Goal: Task Accomplishment & Management: Manage account settings

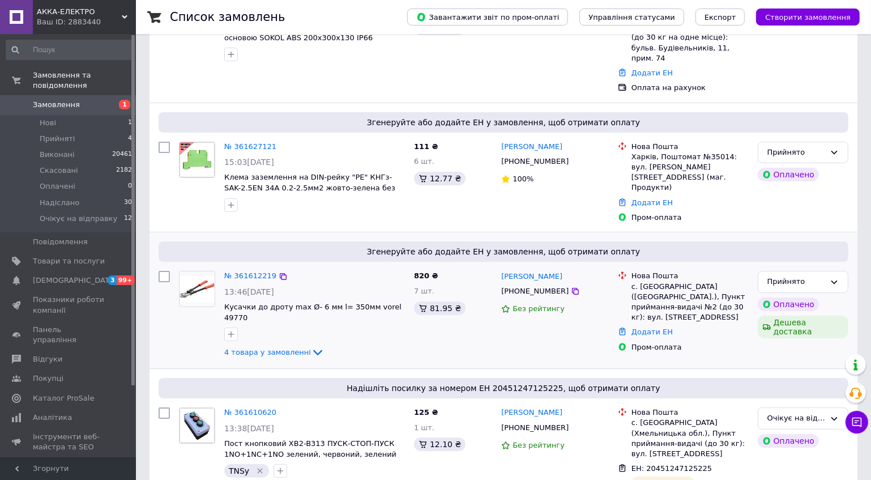
scroll to position [154, 0]
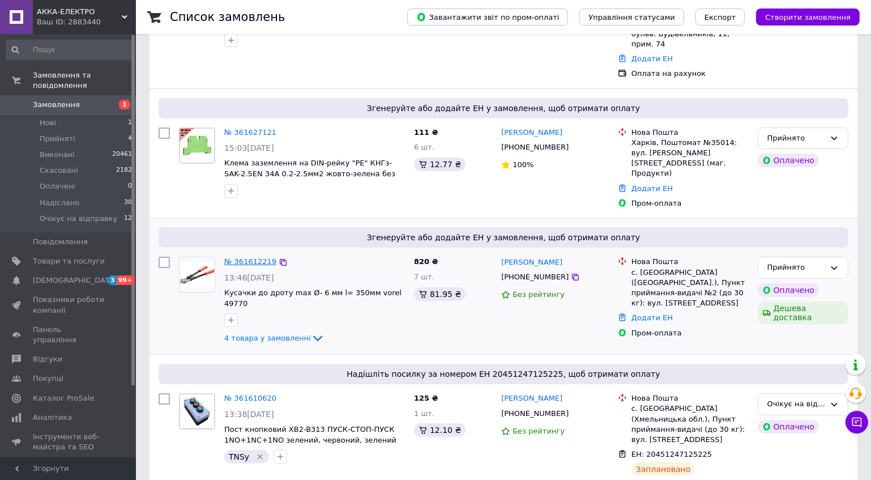
click at [256, 257] on link "№ 361612219" at bounding box center [250, 261] width 52 height 8
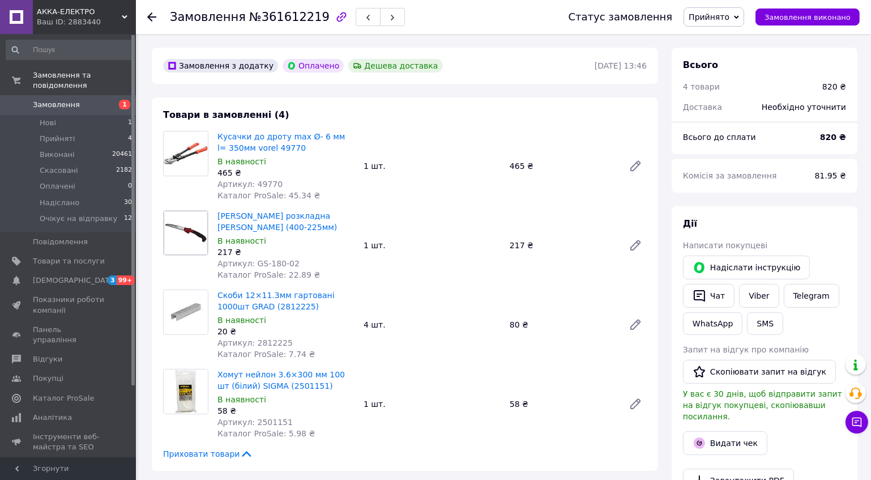
scroll to position [51, 0]
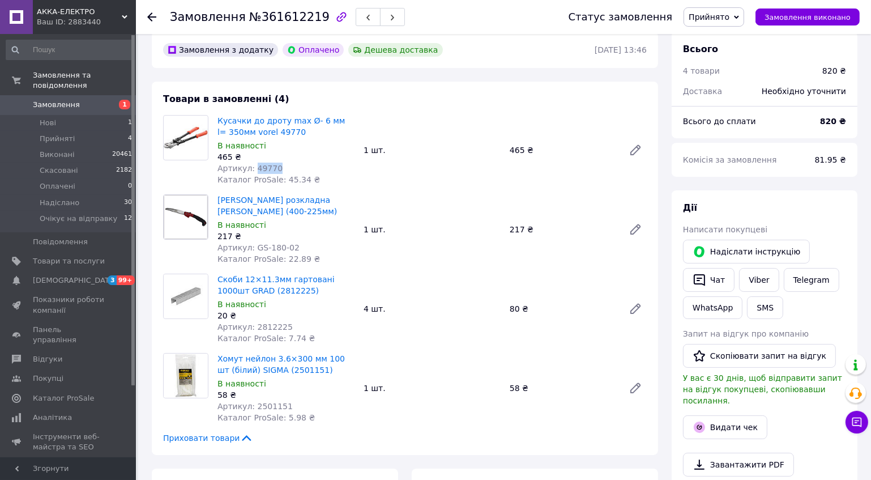
drag, startPoint x: 269, startPoint y: 172, endPoint x: 253, endPoint y: 172, distance: 16.4
click at [253, 172] on span "Артикул: 49770" at bounding box center [249, 168] width 65 height 9
copy span "49770"
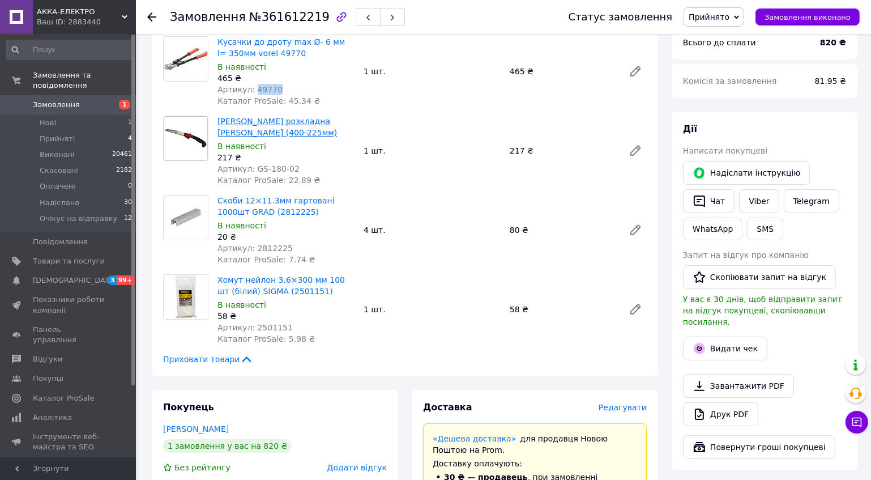
scroll to position [154, 0]
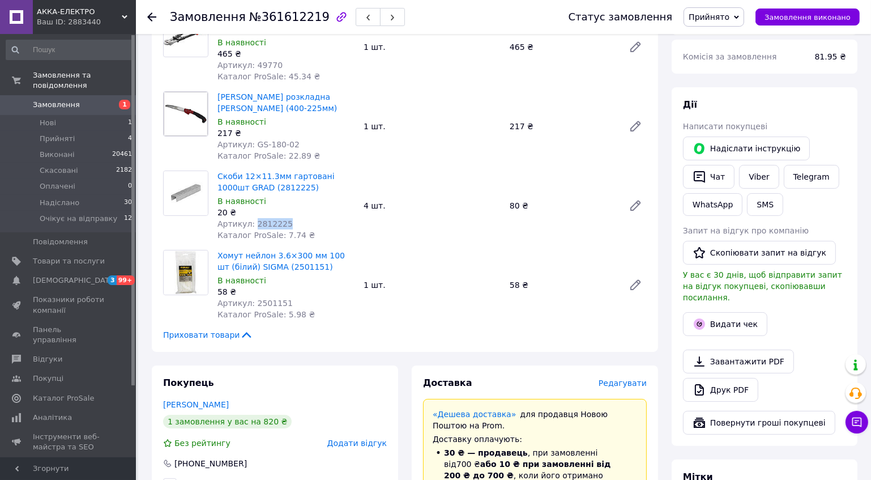
drag, startPoint x: 281, startPoint y: 225, endPoint x: 251, endPoint y: 226, distance: 29.5
click at [251, 226] on div "Артикул: 2812225" at bounding box center [285, 223] width 137 height 11
copy span "2812225"
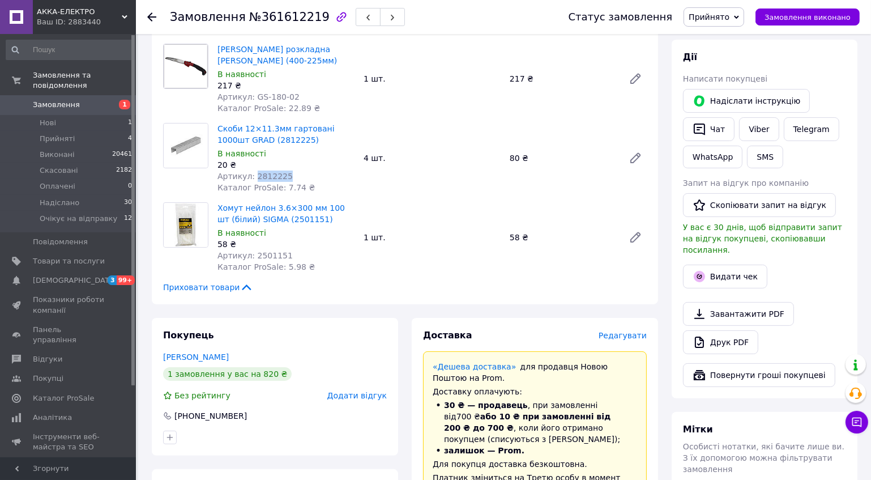
scroll to position [257, 0]
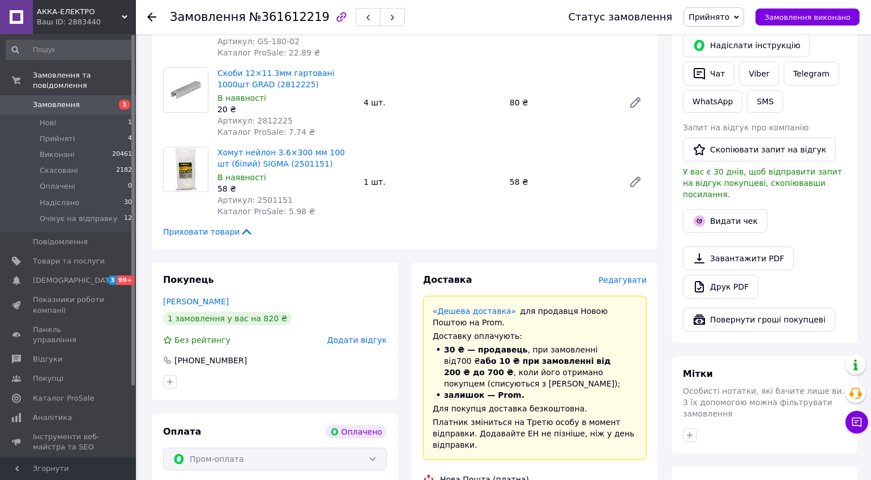
click at [267, 199] on span "Артикул: 2501151" at bounding box center [254, 199] width 75 height 9
copy span "2501151"
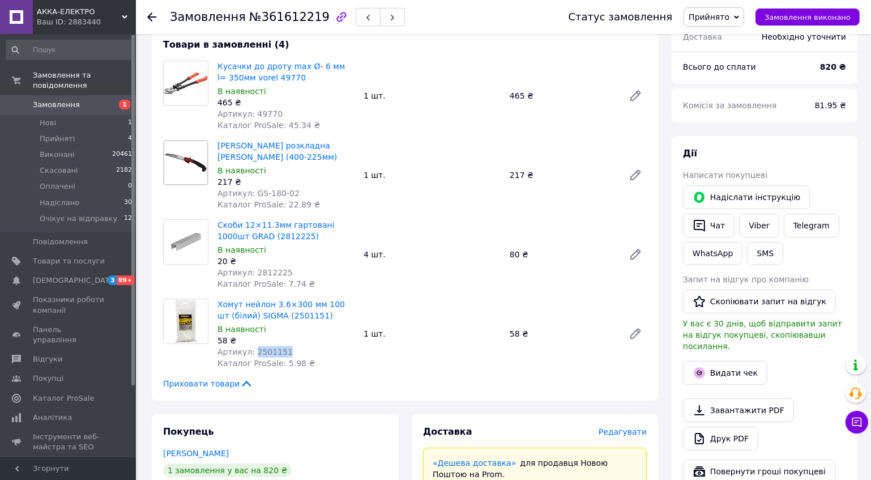
scroll to position [102, 0]
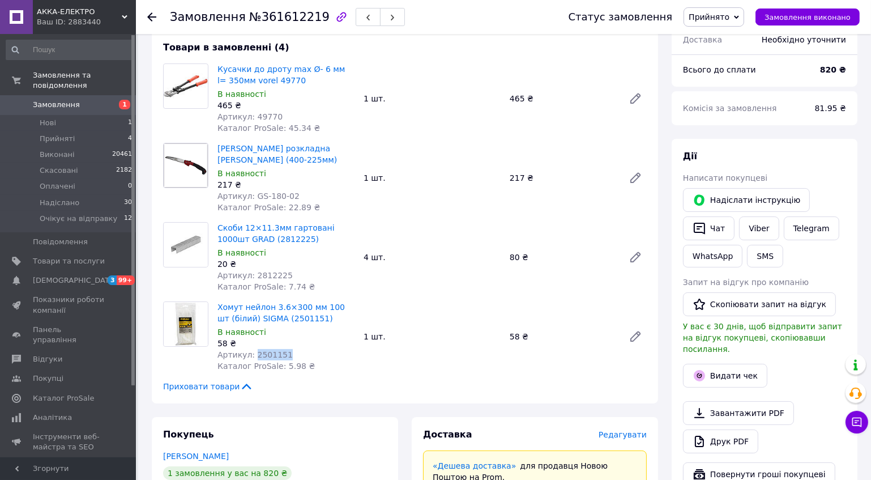
click at [50, 100] on span "Замовлення" at bounding box center [56, 105] width 47 height 10
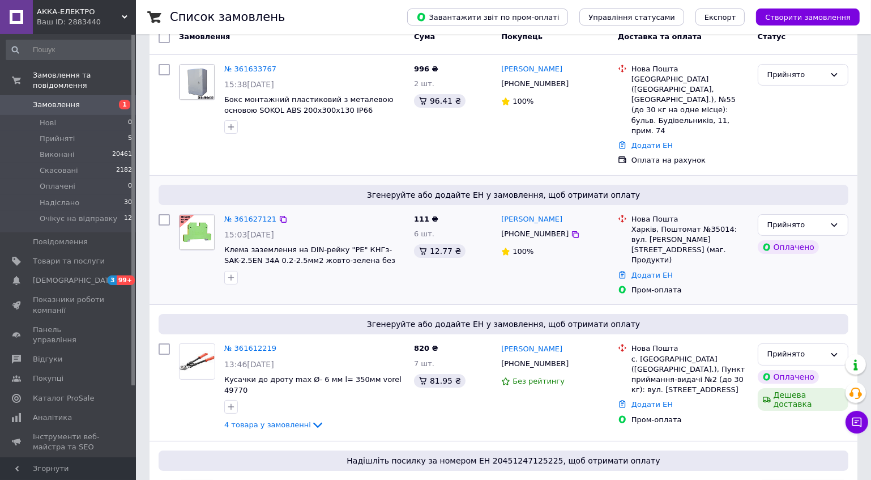
scroll to position [51, 0]
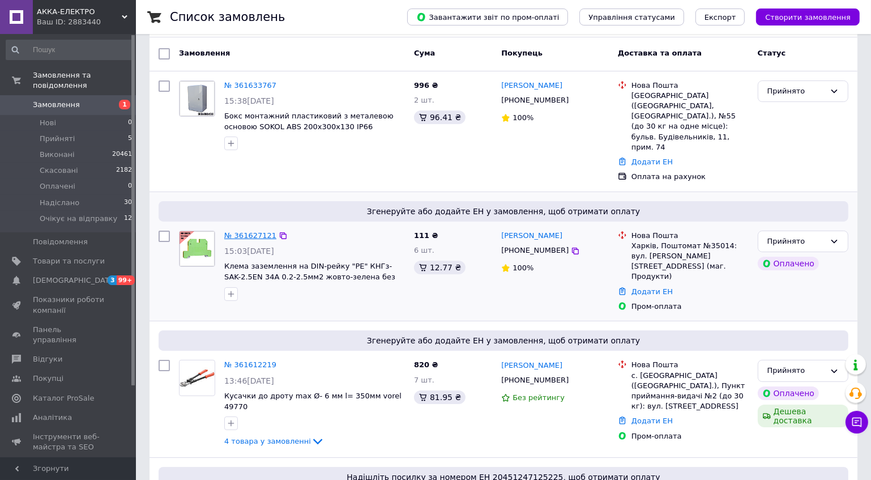
click at [259, 231] on link "№ 361627121" at bounding box center [250, 235] width 52 height 8
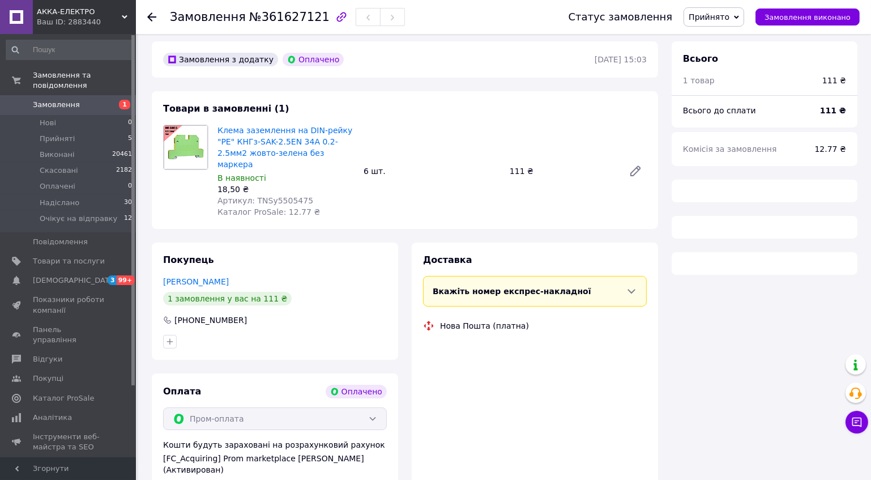
scroll to position [51, 0]
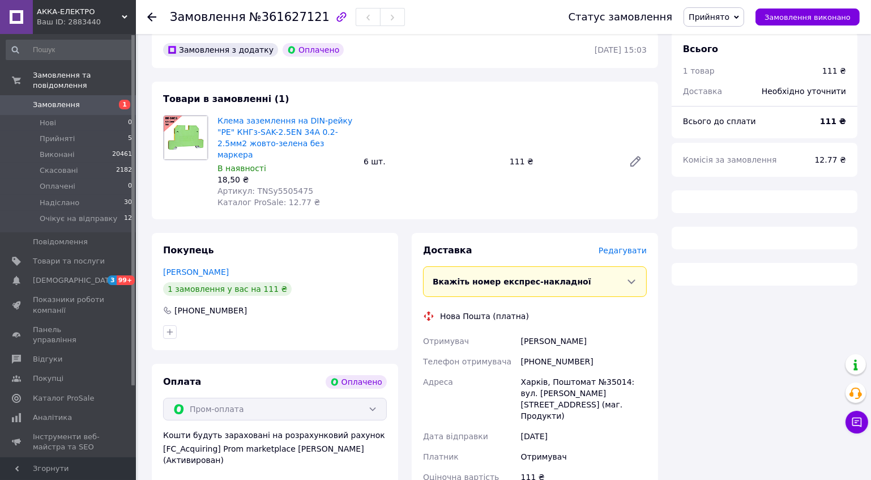
click at [277, 186] on span "Артикул: TNSy5505475" at bounding box center [265, 190] width 96 height 9
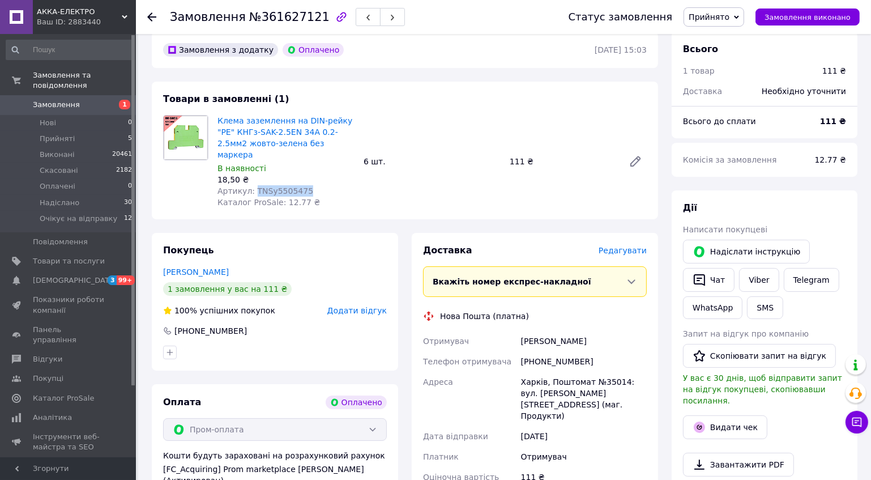
copy span "TNSy5505475"
click at [62, 95] on link "Замовлення 1" at bounding box center [69, 104] width 139 height 19
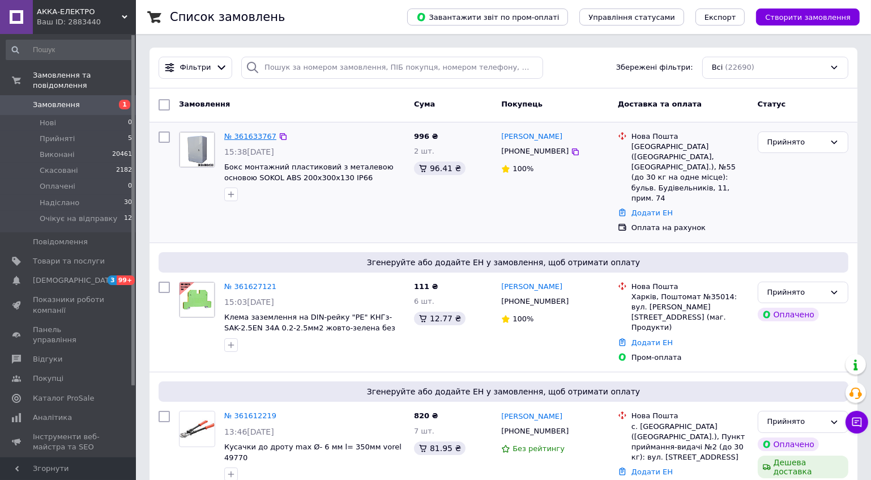
click at [250, 133] on link "№ 361633767" at bounding box center [250, 136] width 52 height 8
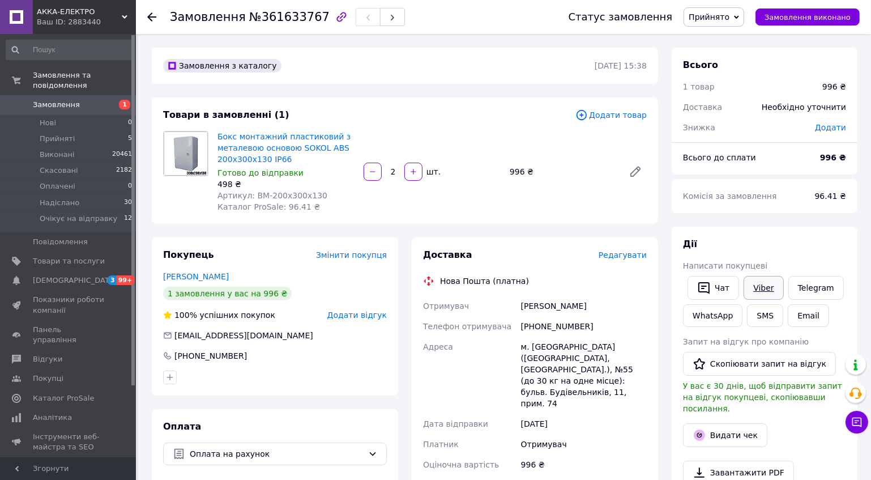
click at [758, 292] on link "Viber" at bounding box center [764, 288] width 40 height 24
click at [626, 116] on span "Додати товар" at bounding box center [610, 115] width 71 height 12
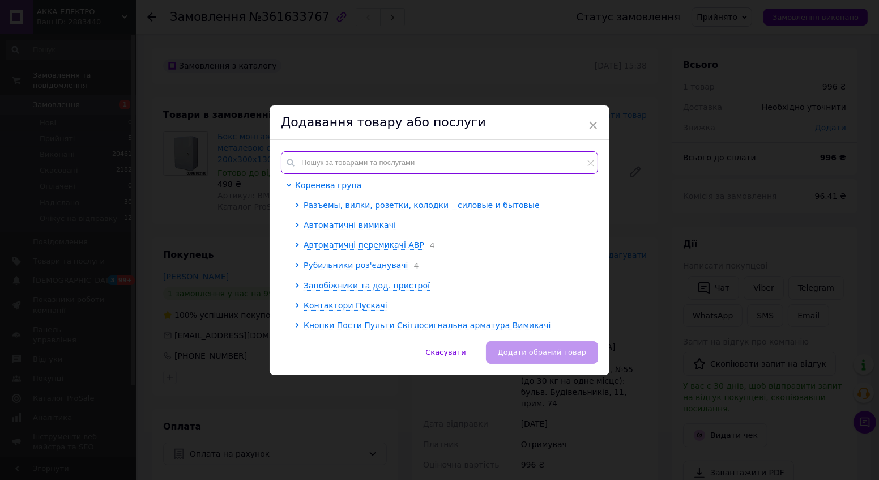
click at [355, 163] on input "text" at bounding box center [439, 162] width 317 height 23
click at [360, 161] on input "text" at bounding box center [439, 162] width 317 height 23
paste input "TNSy5500253"
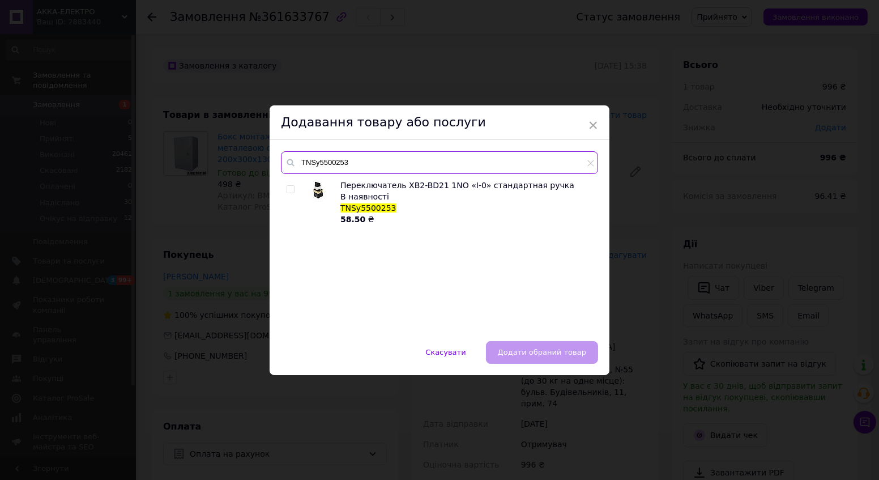
type input "TNSy5500253"
click at [289, 190] on input "checkbox" at bounding box center [290, 189] width 7 height 7
checkbox input "true"
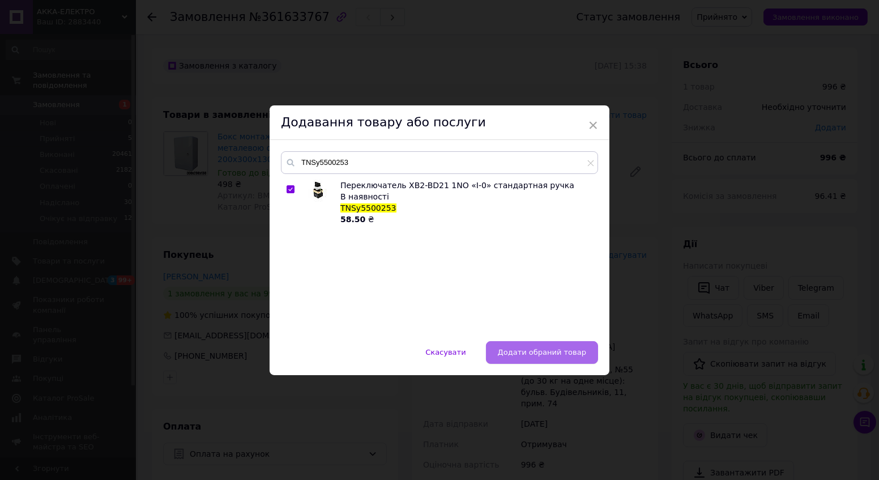
click at [561, 362] on button "Додати обраний товар" at bounding box center [542, 352] width 112 height 23
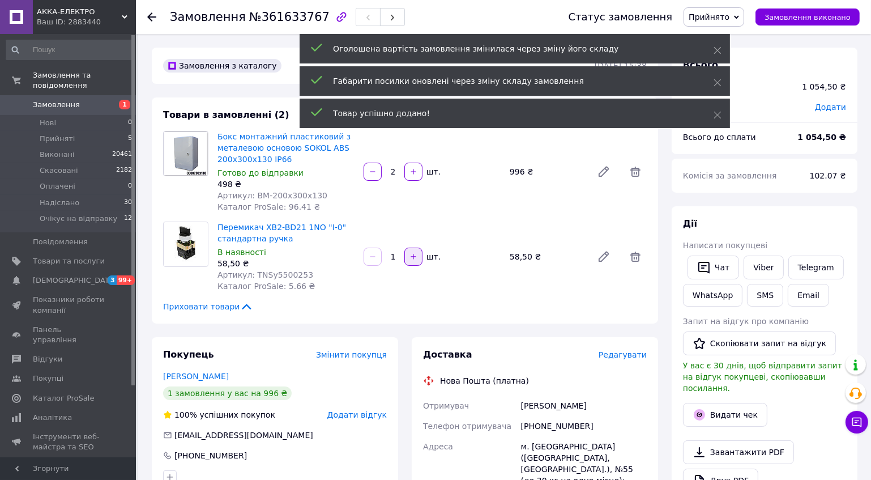
click at [413, 258] on icon "button" at bounding box center [413, 257] width 8 height 8
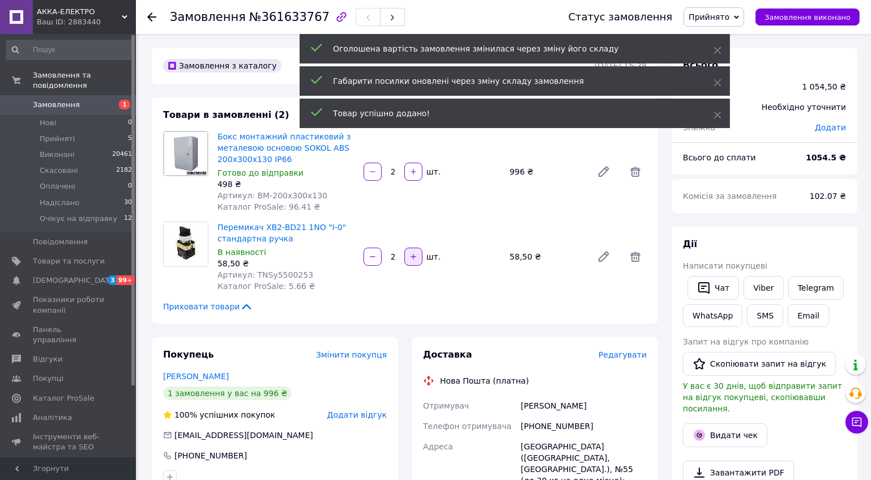
click at [413, 258] on icon "button" at bounding box center [413, 257] width 8 height 8
type input "3"
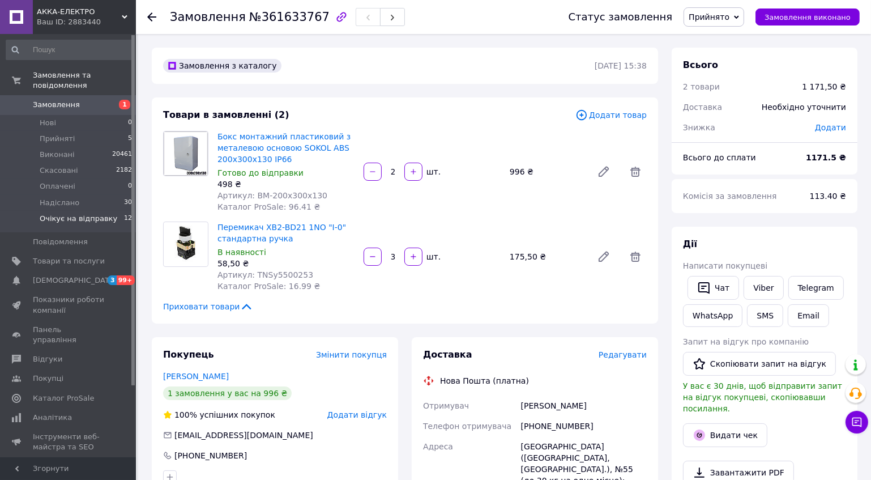
click at [62, 213] on span "Очікує на відправку" at bounding box center [79, 218] width 78 height 10
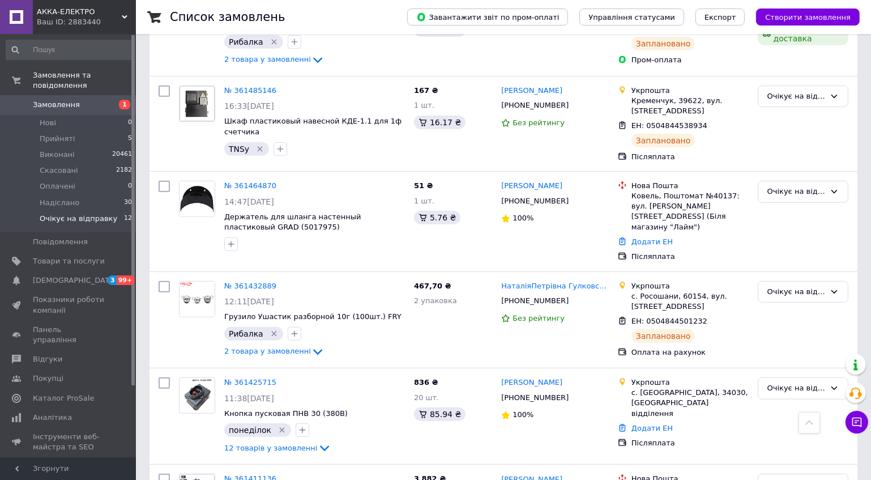
scroll to position [823, 0]
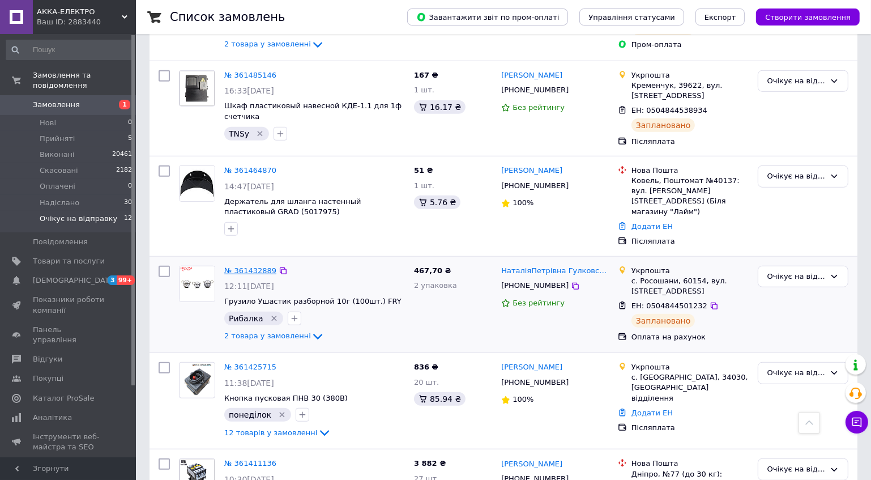
click at [249, 266] on link "№ 361432889" at bounding box center [250, 270] width 52 height 8
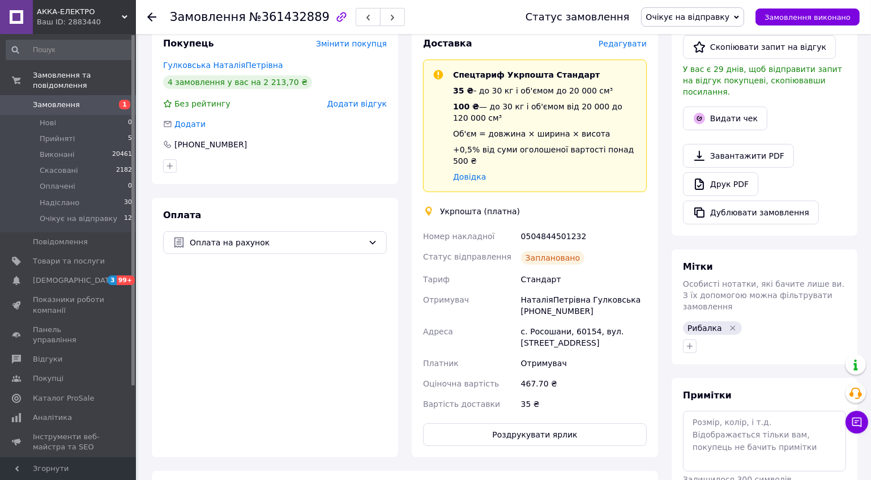
scroll to position [405, 0]
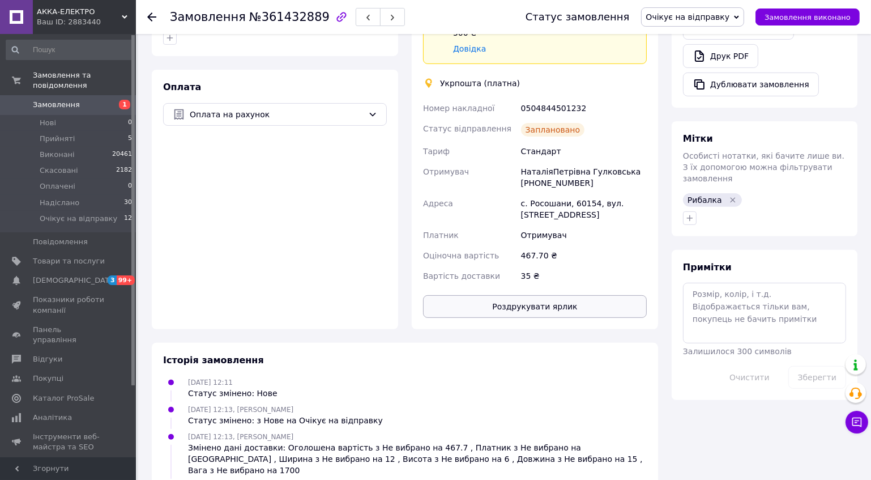
click at [557, 295] on button "Роздрукувати ярлик" at bounding box center [535, 306] width 224 height 23
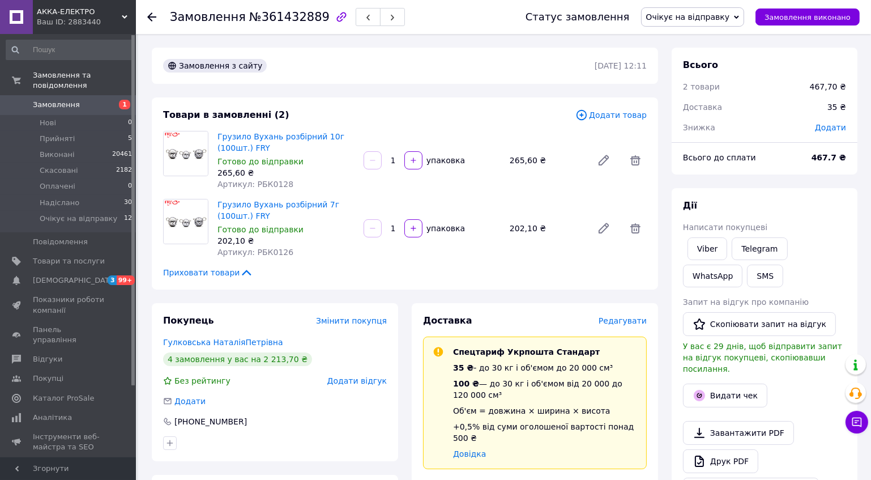
click at [57, 100] on span "Замовлення" at bounding box center [56, 105] width 47 height 10
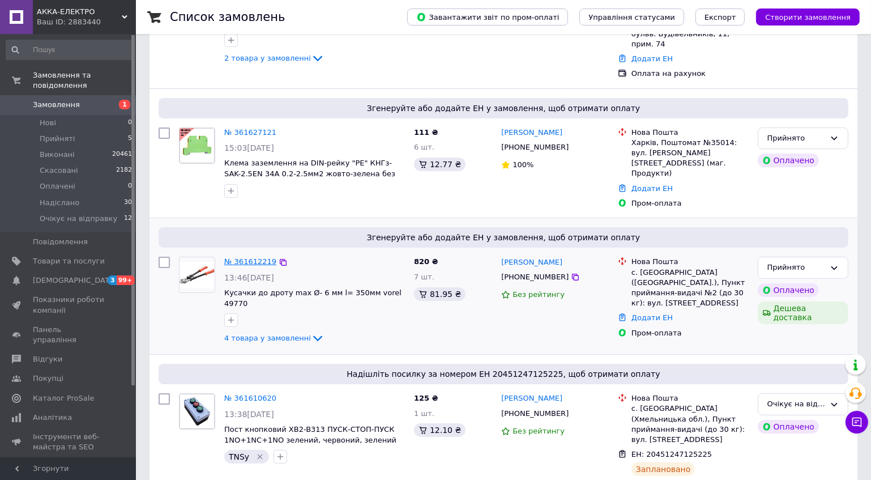
click at [249, 257] on link "№ 361612219" at bounding box center [250, 261] width 52 height 8
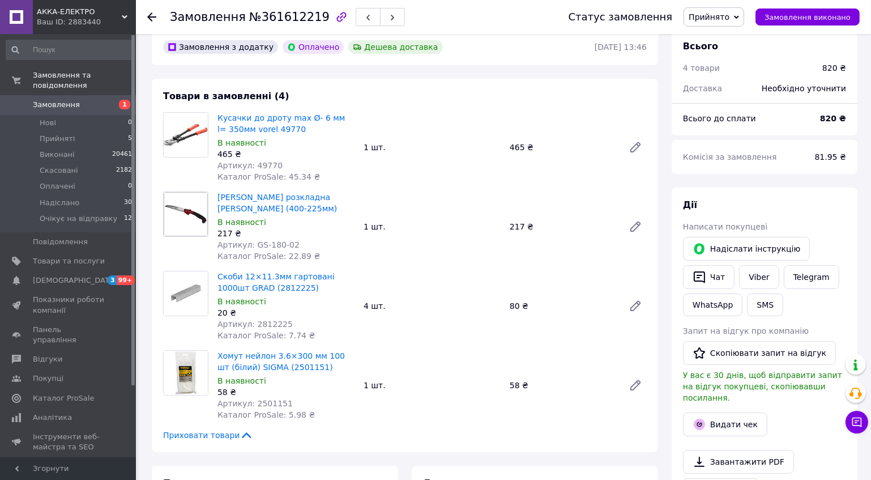
scroll to position [102, 0]
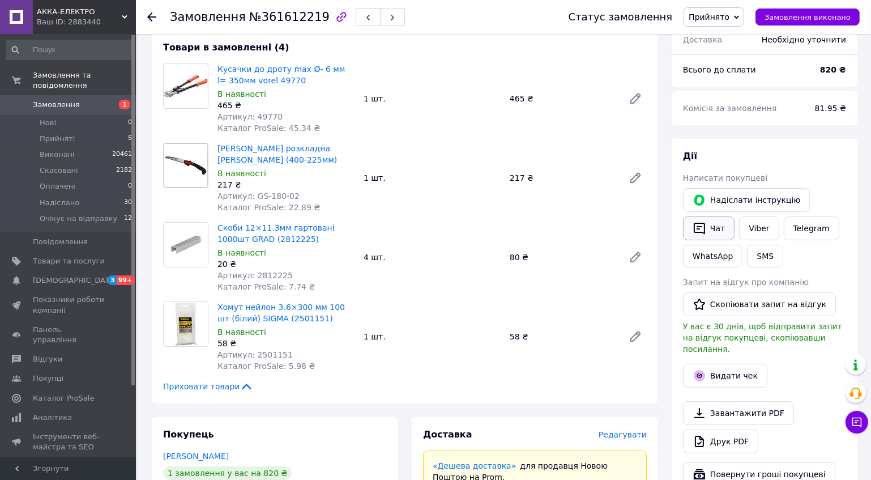
click at [720, 221] on button "Чат" at bounding box center [709, 228] width 52 height 24
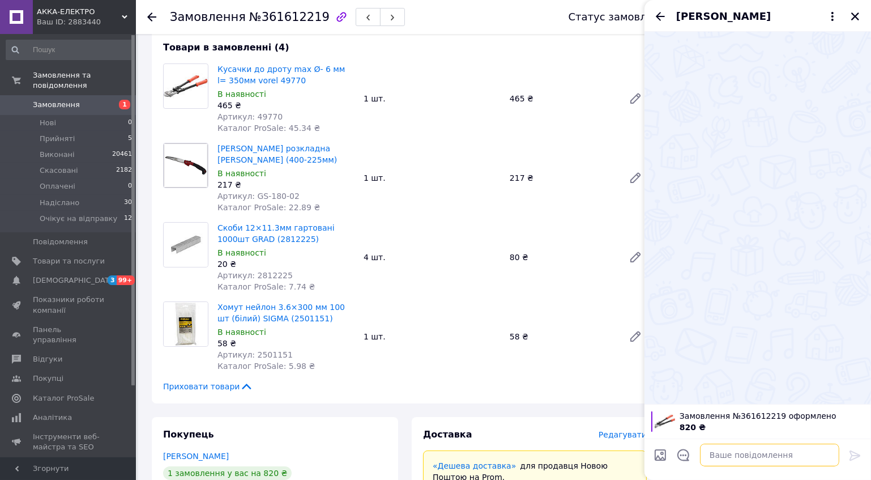
click at [727, 451] on textarea at bounding box center [769, 454] width 139 height 23
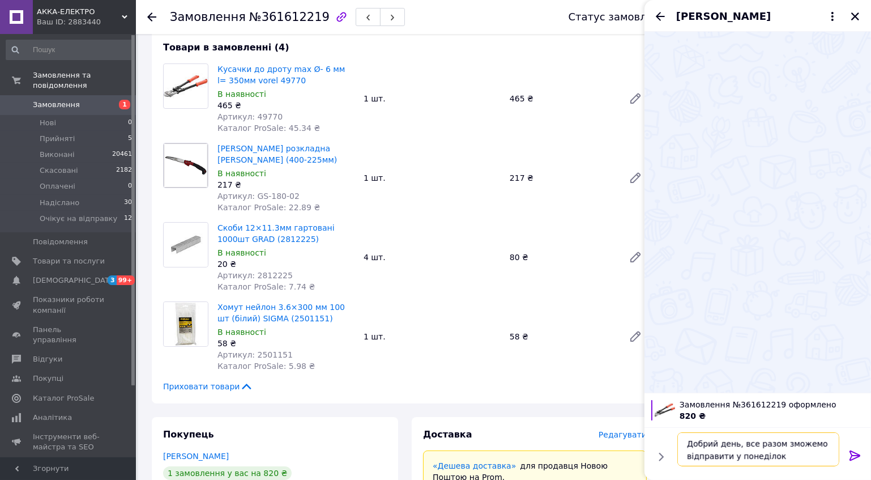
type textarea "Добрий день, все разом зможемо відправити у понеділок."
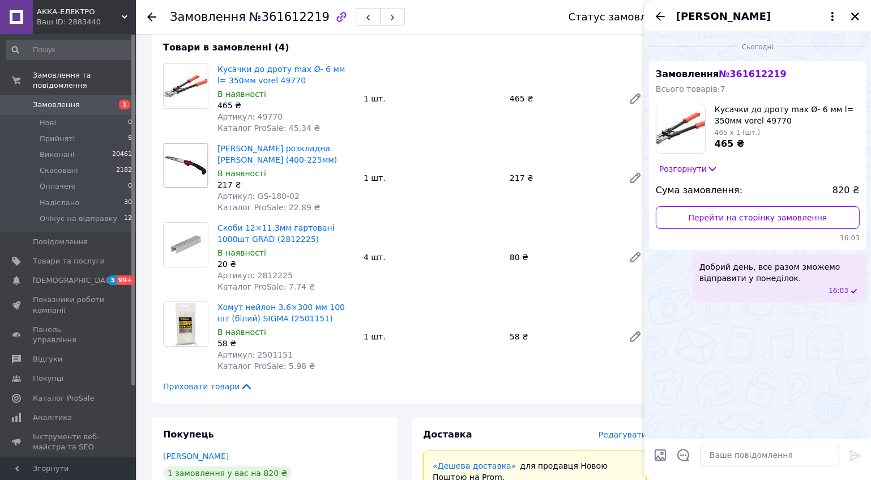
click at [849, 16] on button "Закрити" at bounding box center [855, 17] width 14 height 14
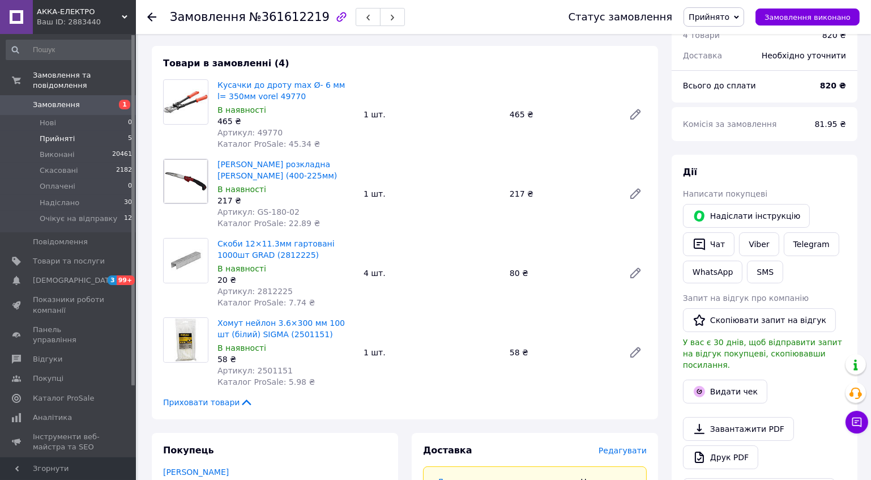
scroll to position [0, 0]
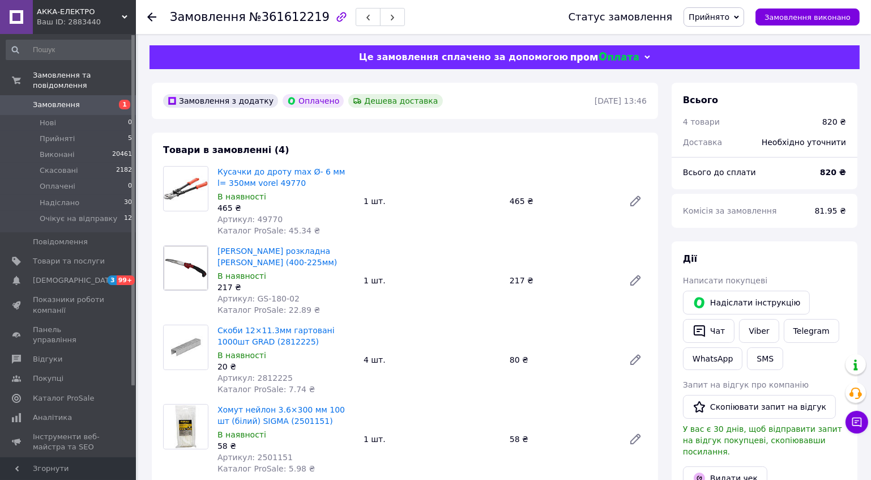
click at [40, 100] on span "Замовлення" at bounding box center [56, 105] width 47 height 10
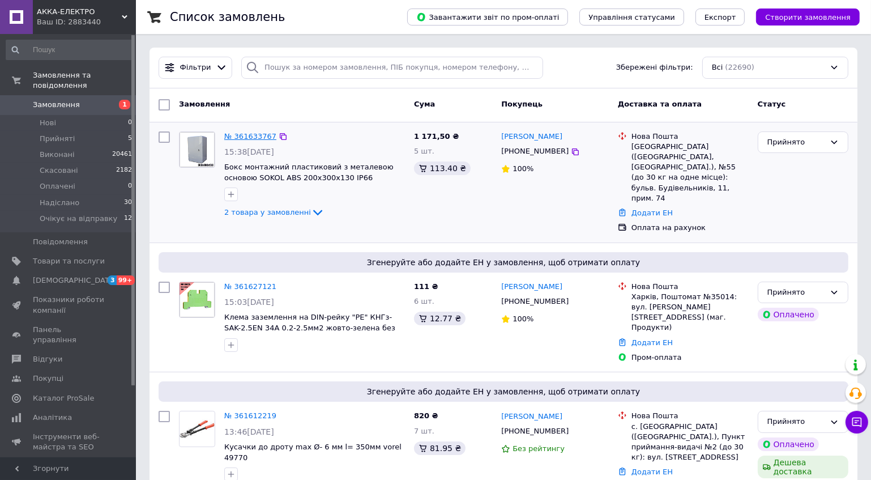
click at [255, 132] on link "№ 361633767" at bounding box center [250, 136] width 52 height 8
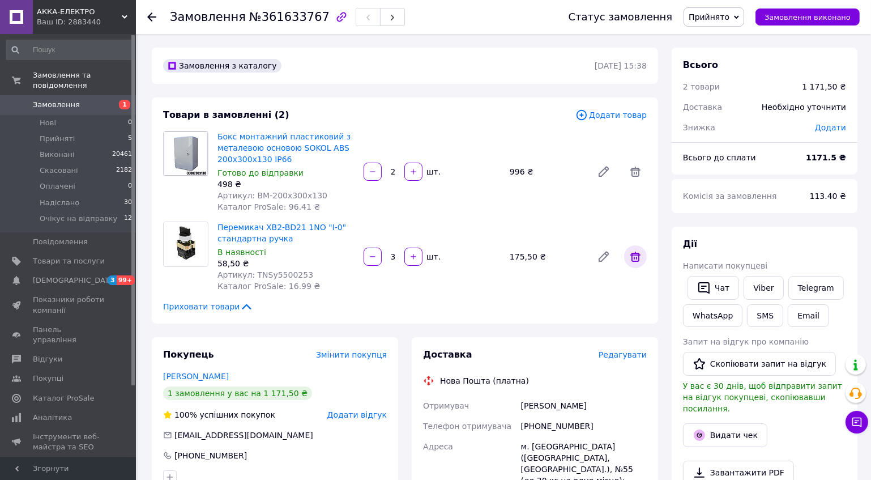
click at [639, 255] on icon at bounding box center [635, 256] width 10 height 10
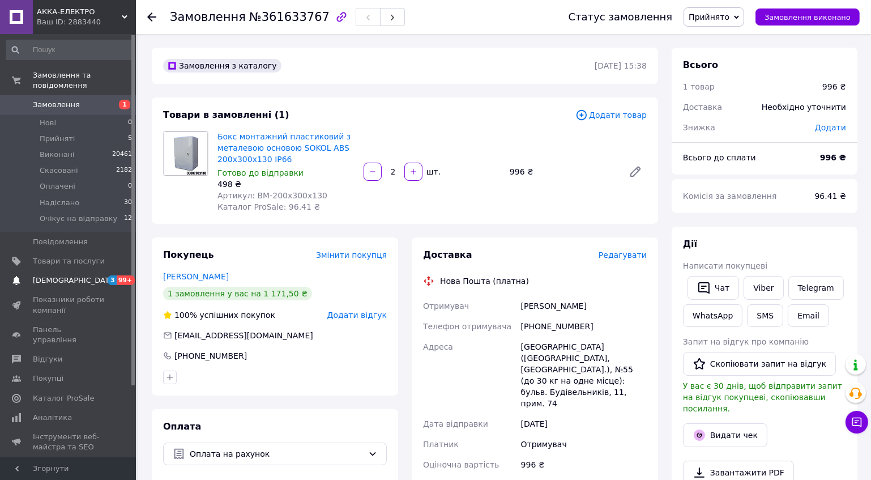
click at [62, 275] on span "[DEMOGRAPHIC_DATA]" at bounding box center [75, 280] width 84 height 10
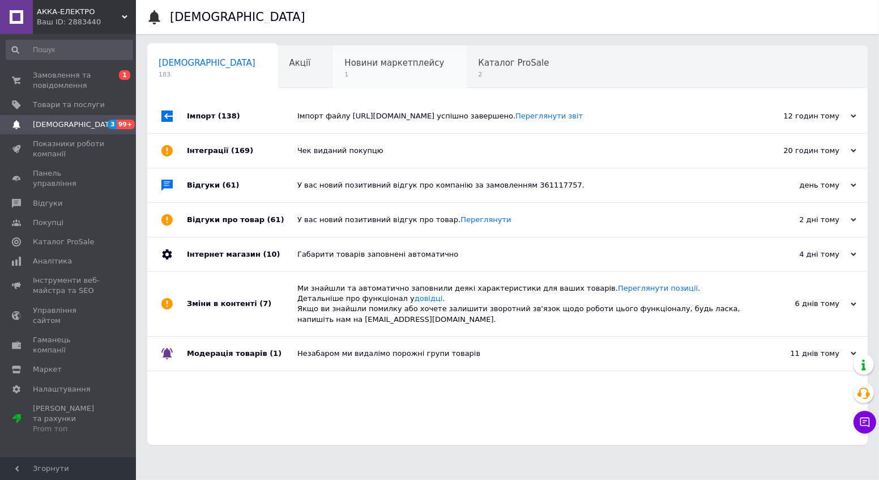
click at [344, 67] on span "Новини маркетплейсу" at bounding box center [394, 63] width 100 height 10
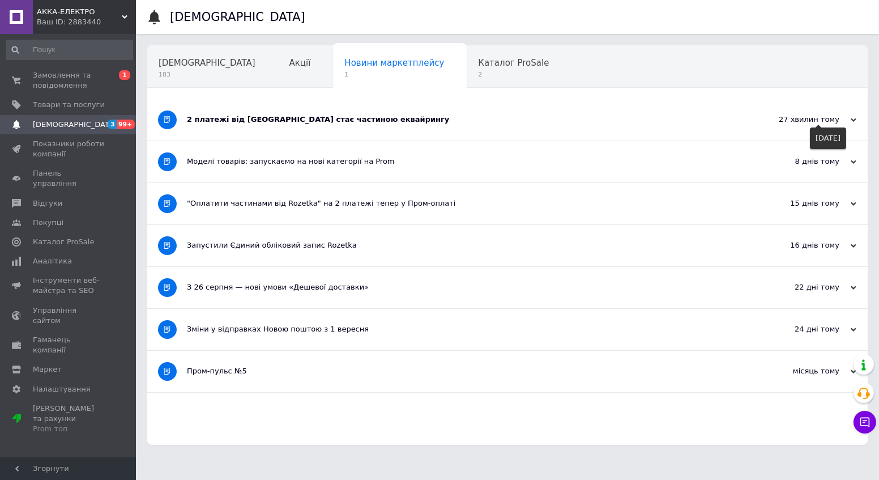
click at [824, 118] on div "27 хвилин тому" at bounding box center [799, 119] width 113 height 10
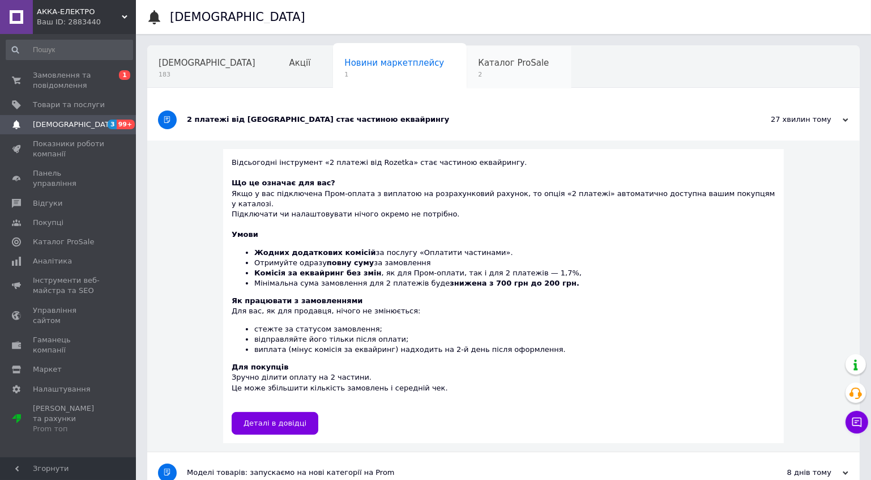
click at [467, 68] on div "Каталог ProSale 2" at bounding box center [519, 67] width 105 height 43
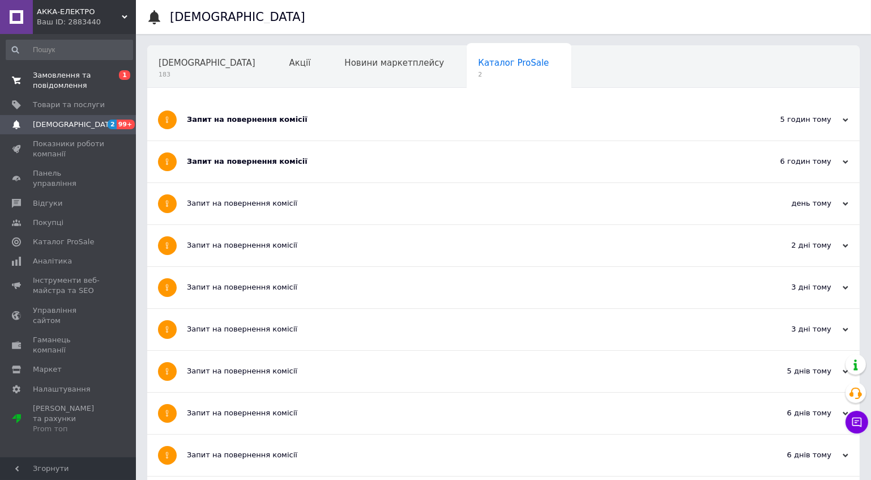
click at [63, 76] on span "Замовлення та повідомлення" at bounding box center [69, 80] width 72 height 20
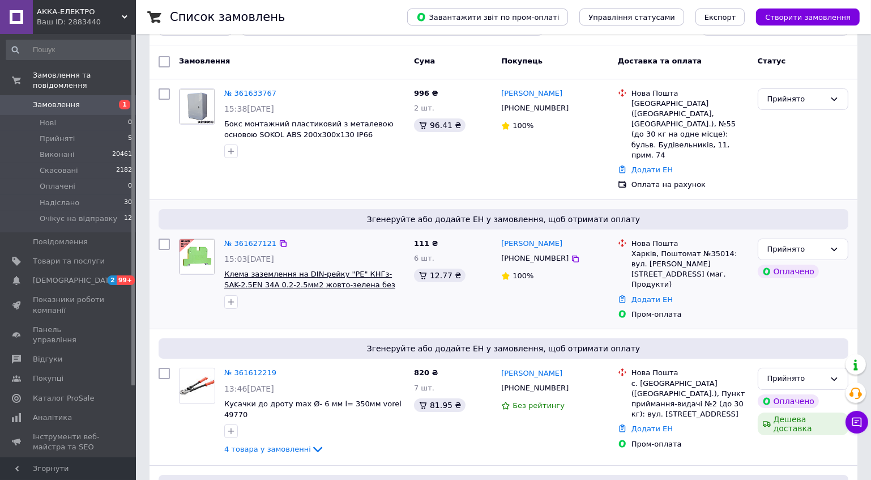
scroll to position [102, 0]
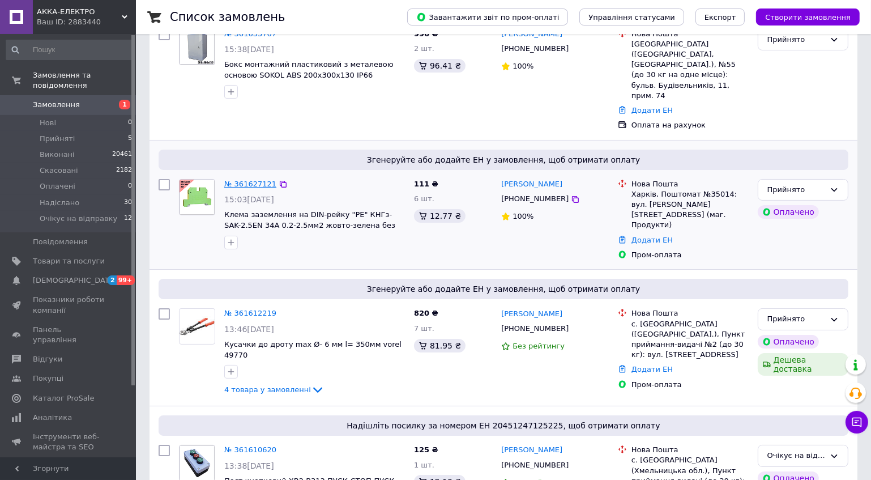
click at [247, 180] on link "№ 361627121" at bounding box center [250, 184] width 52 height 8
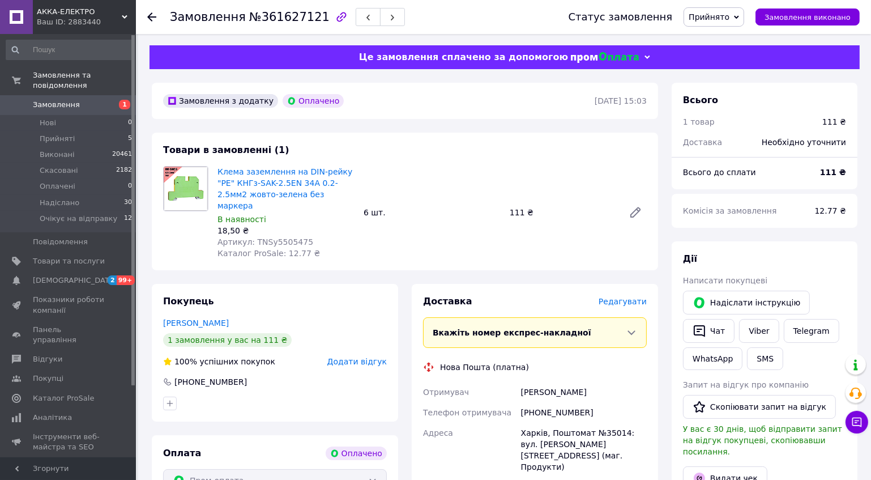
click at [729, 14] on span "Прийнято" at bounding box center [709, 16] width 41 height 9
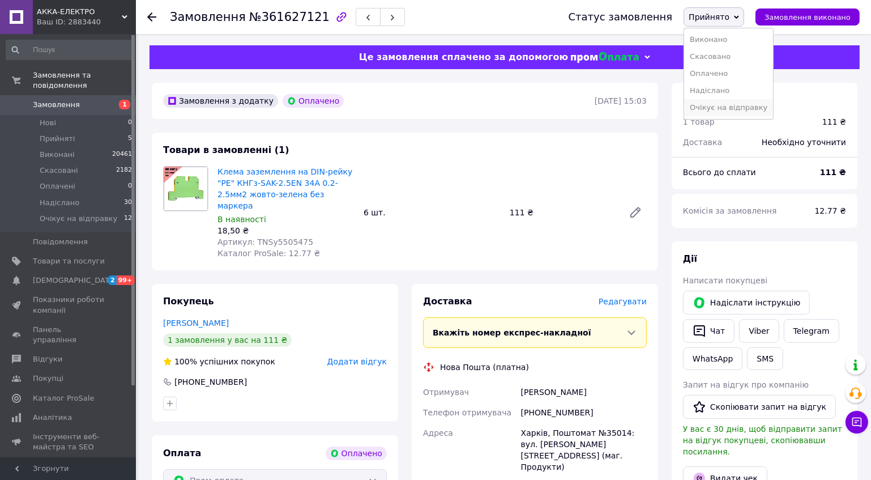
click at [741, 109] on li "Очікує на відправку" at bounding box center [728, 107] width 89 height 17
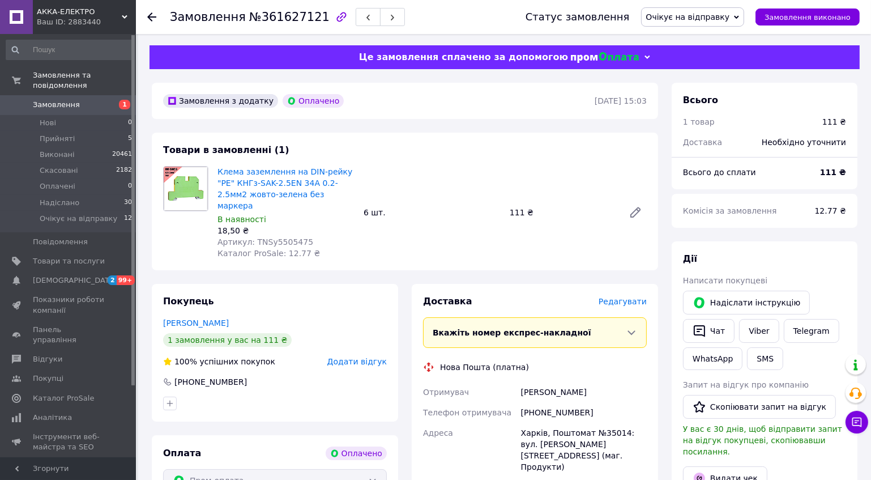
click at [61, 100] on span "Замовлення" at bounding box center [56, 105] width 47 height 10
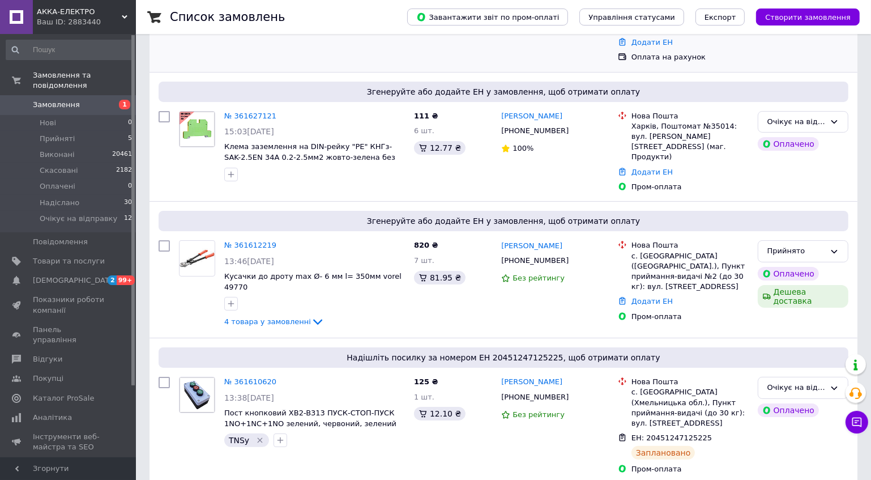
scroll to position [154, 0]
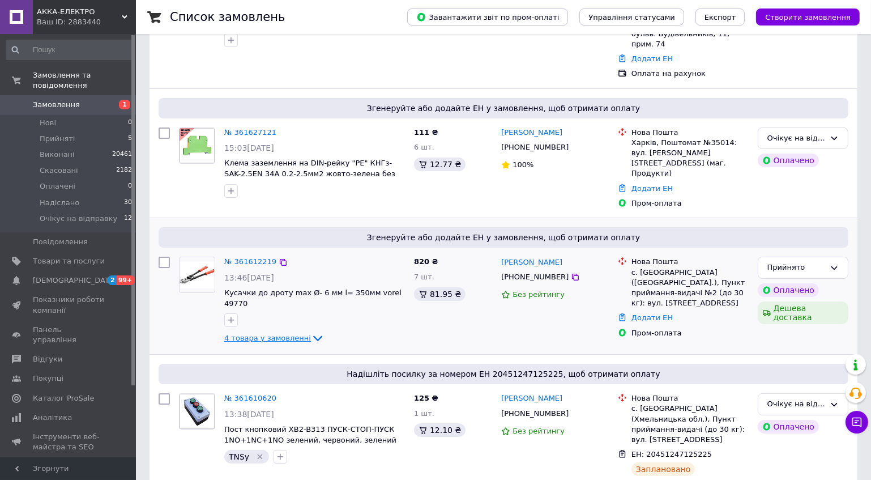
click at [264, 334] on span "4 товара у замовленні" at bounding box center [267, 338] width 87 height 8
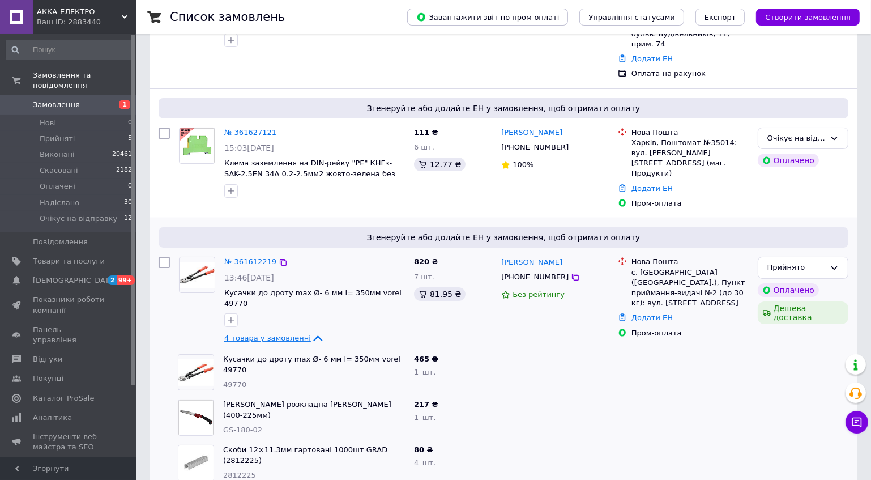
click at [264, 334] on span "4 товара у замовленні" at bounding box center [267, 338] width 87 height 8
